Goal: Task Accomplishment & Management: Manage account settings

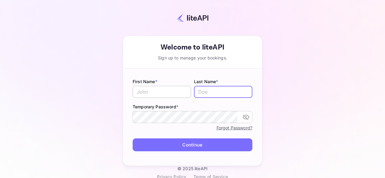
type input "[PERSON_NAME][EMAIL_ADDRESS][DOMAIN_NAME]"
click at [164, 89] on input "text" at bounding box center [161, 92] width 58 height 12
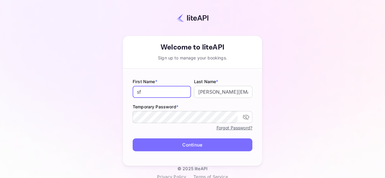
type input "s"
type input "A"
type input "Safa"
click at [214, 89] on input "[PERSON_NAME][EMAIL_ADDRESS][DOMAIN_NAME]" at bounding box center [223, 92] width 58 height 12
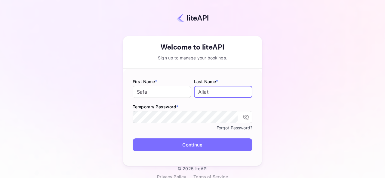
type input "Aliati"
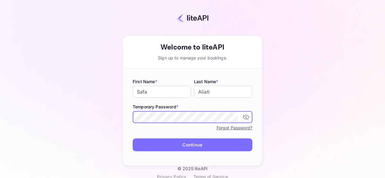
click at [242, 118] on icon "toggle password visibility" at bounding box center [245, 117] width 7 height 5
click at [201, 129] on div "Forgot Password?" at bounding box center [192, 127] width 120 height 7
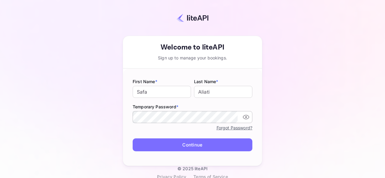
click at [200, 144] on button "Continue" at bounding box center [192, 144] width 120 height 13
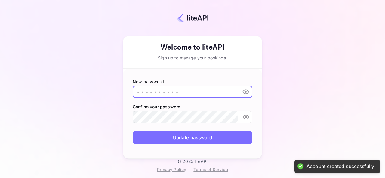
click at [190, 90] on input "text" at bounding box center [184, 92] width 105 height 12
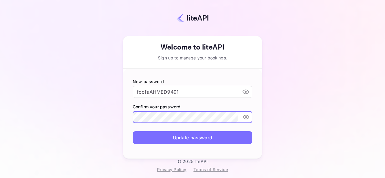
click at [270, 86] on div "Your account has been created successfully, a confirmation link has been sent t…" at bounding box center [192, 84] width 332 height 149
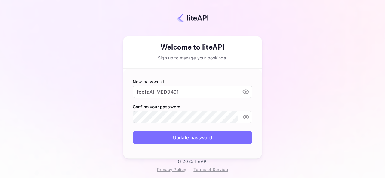
click at [207, 88] on input "foofaAHMED9491" at bounding box center [184, 92] width 105 height 12
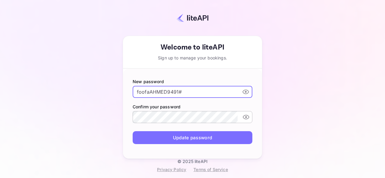
type input "foofaAHMED9491#"
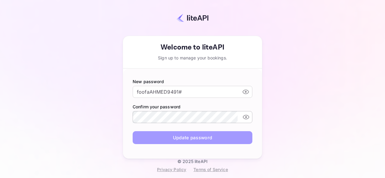
click at [215, 140] on button "Update password" at bounding box center [192, 137] width 120 height 13
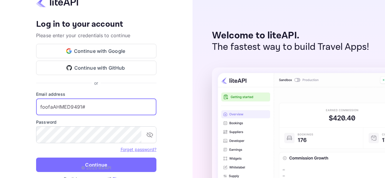
drag, startPoint x: 94, startPoint y: 110, endPoint x: 39, endPoint y: 108, distance: 54.7
click at [39, 108] on input "foofaAHMED9491#" at bounding box center [96, 107] width 120 height 17
type input "S"
click at [151, 137] on icon "toggle password visibility" at bounding box center [149, 134] width 7 height 5
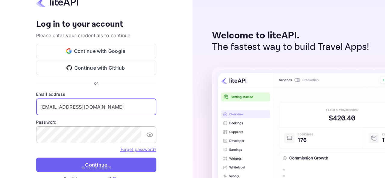
type input "[EMAIL_ADDRESS][DOMAIN_NAME]"
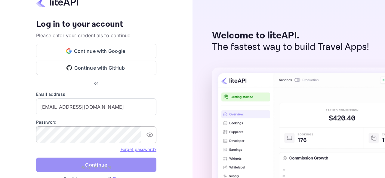
click at [145, 163] on button "Continue" at bounding box center [96, 165] width 120 height 14
